Goal: Use online tool/utility

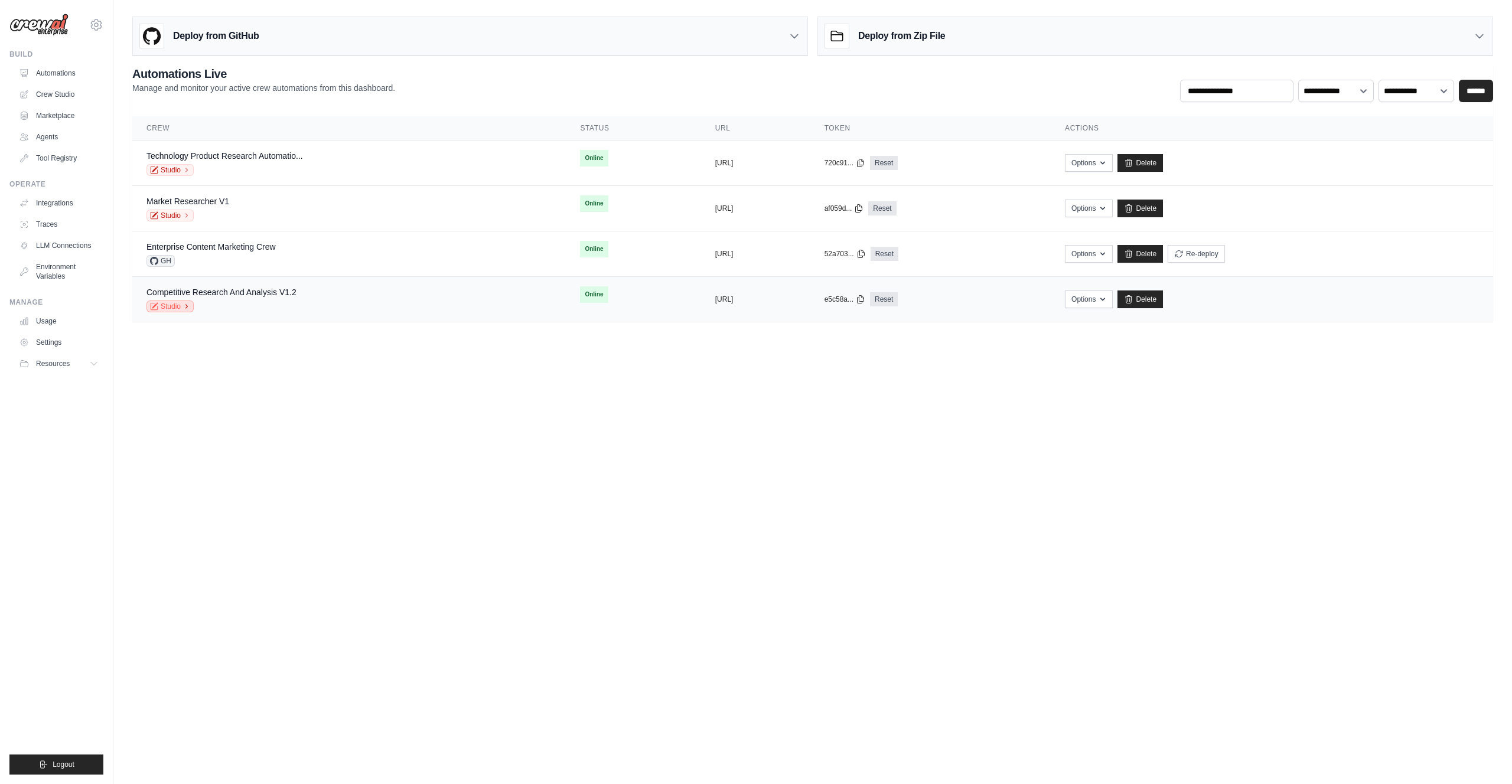
click at [173, 306] on link "Studio" at bounding box center [170, 307] width 47 height 12
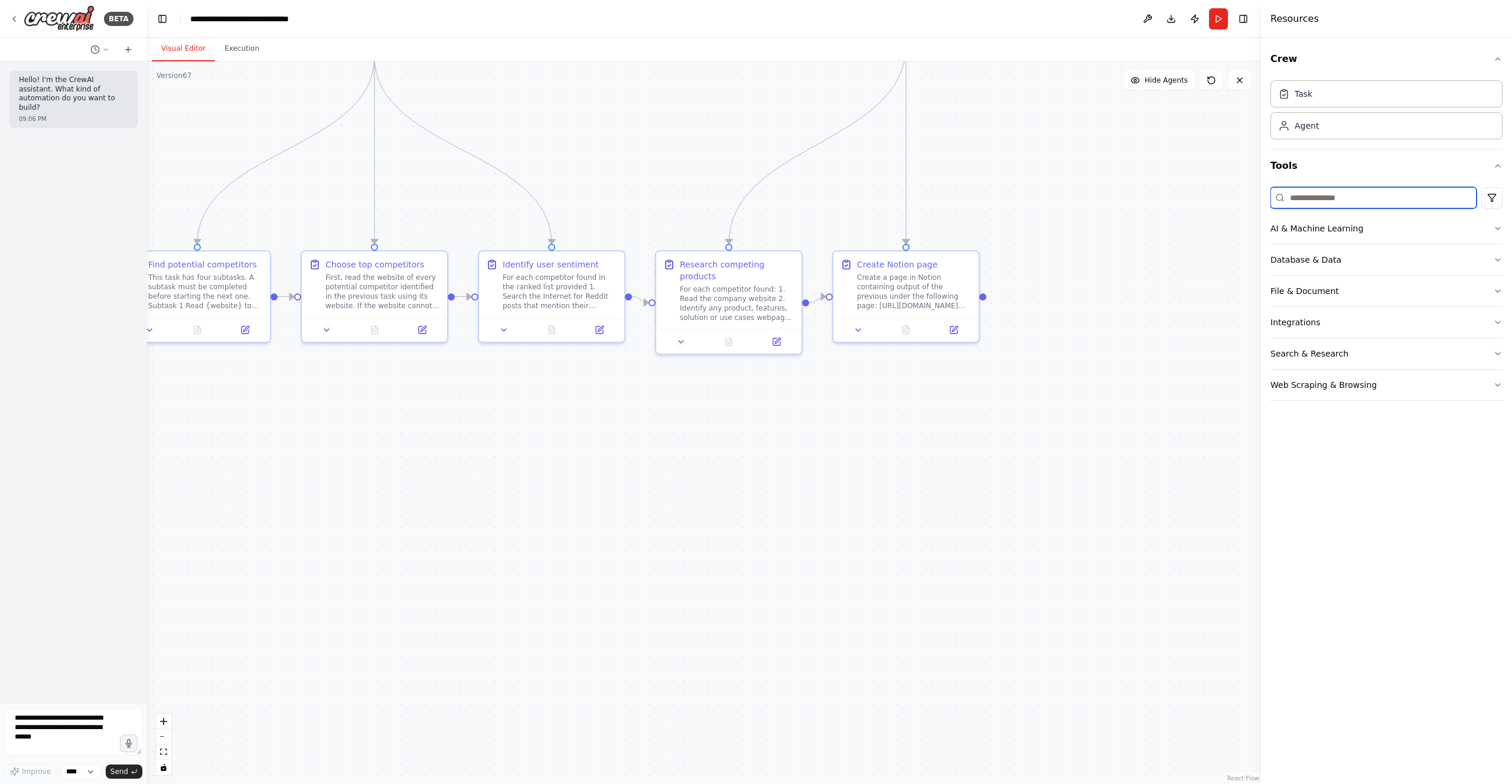
click at [1317, 203] on input at bounding box center [1373, 197] width 206 height 21
type input "*"
click at [1182, 371] on div ".deletable-edge-delete-btn { width: 20px; height: 20px; border: 0px solid #ffff…" at bounding box center [704, 423] width 1114 height 723
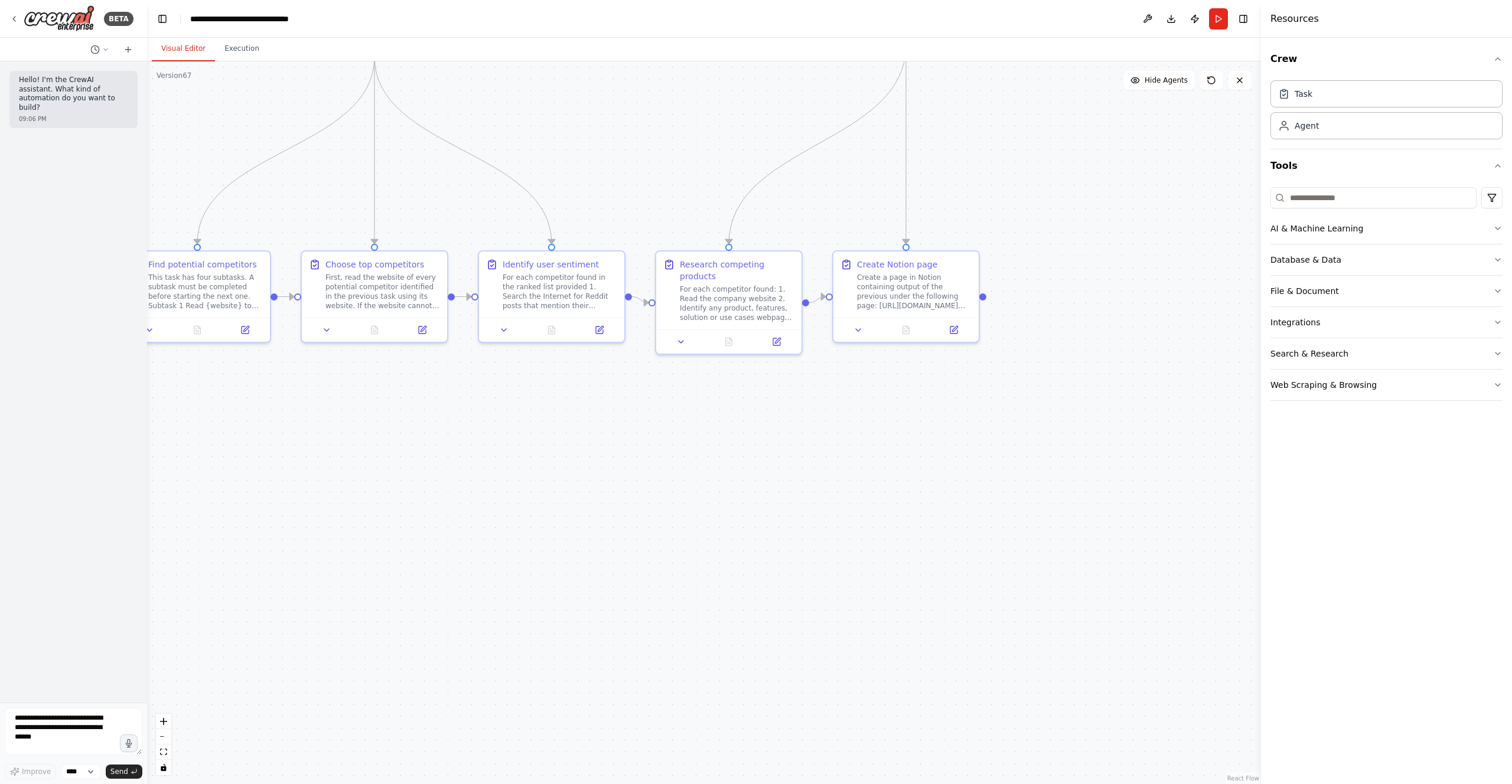
click at [1208, 200] on div ".deletable-edge-delete-btn { width: 20px; height: 20px; border: 0px solid #ffff…" at bounding box center [704, 423] width 1114 height 723
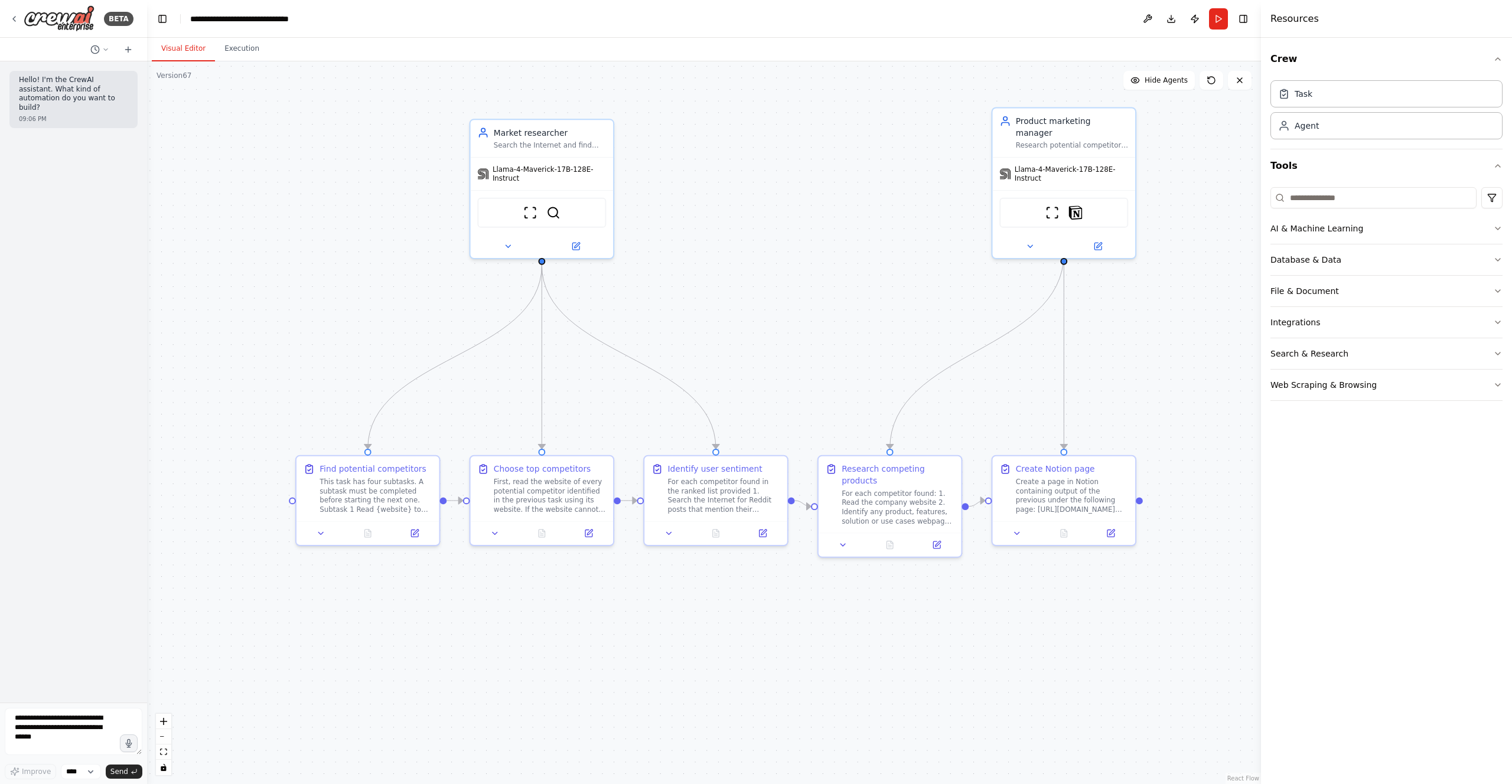
drag, startPoint x: 724, startPoint y: 287, endPoint x: 756, endPoint y: 329, distance: 52.8
